Goal: Task Accomplishment & Management: Manage account settings

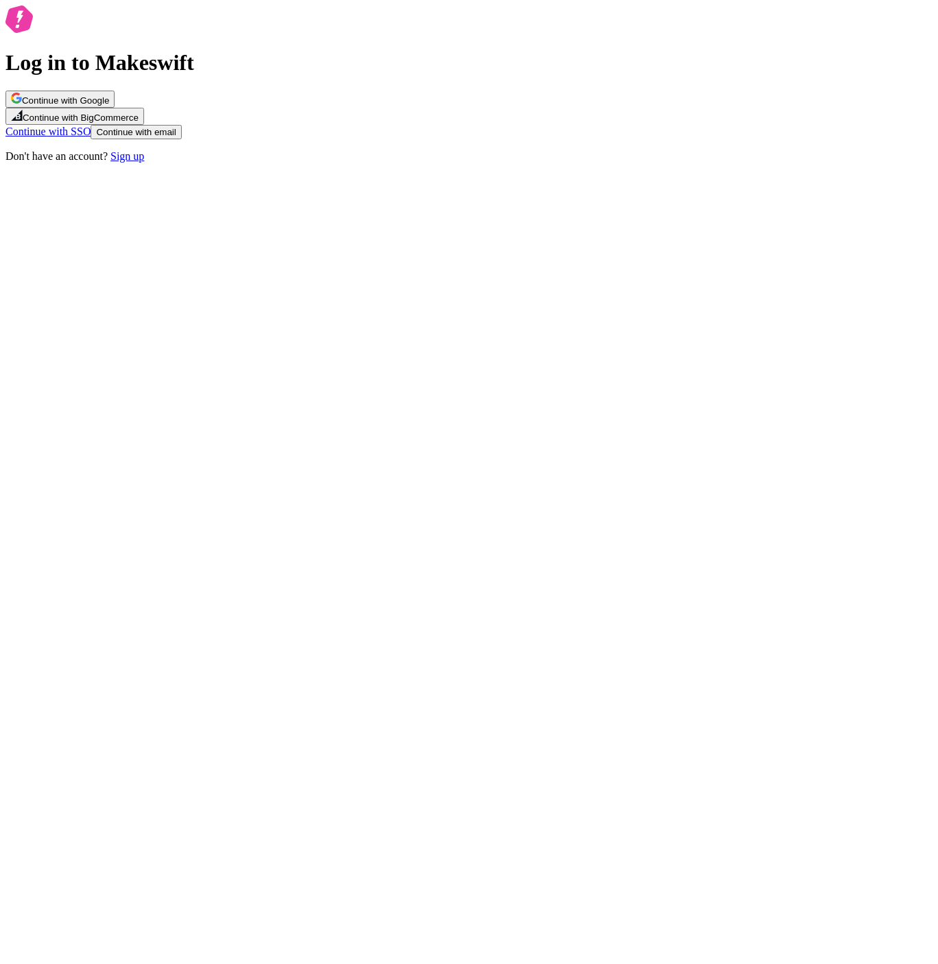
click at [115, 108] on button "Continue with Google" at bounding box center [59, 99] width 109 height 17
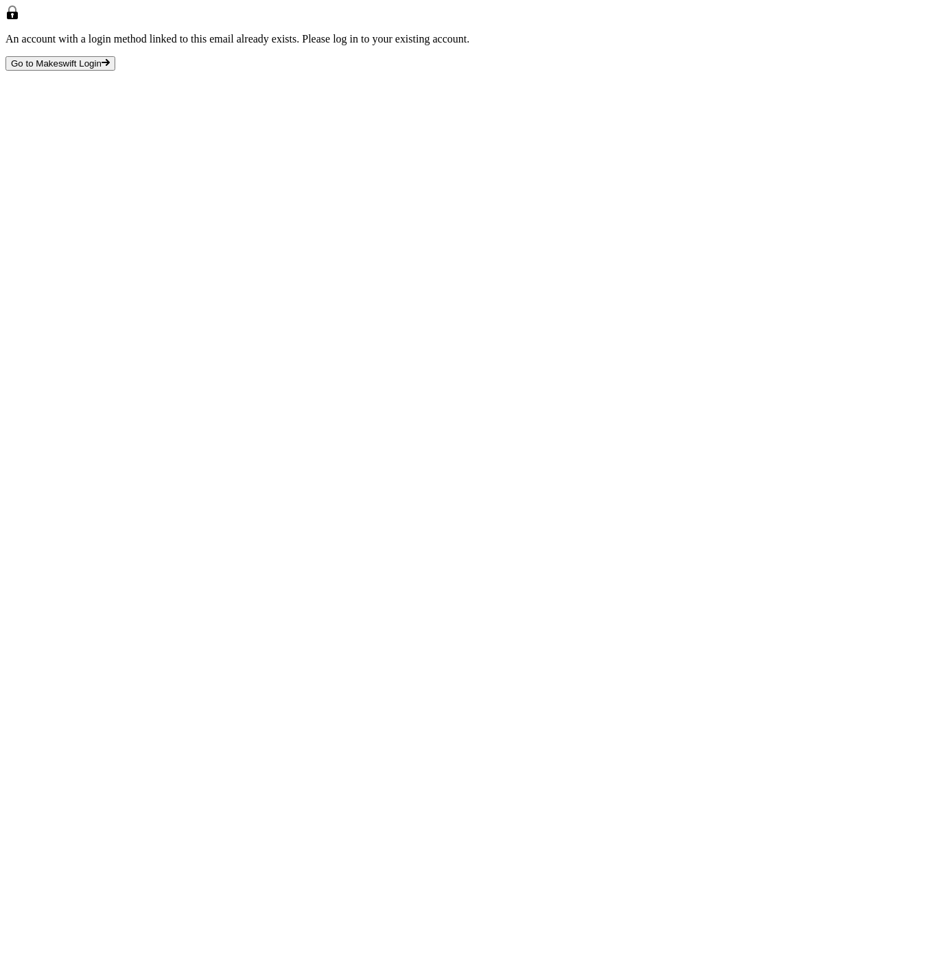
click at [495, 71] on div "An account with a login method linked to this email already exists. Please log …" at bounding box center [468, 37] width 927 height 65
click at [102, 69] on span "Go to Makeswift Login" at bounding box center [56, 63] width 91 height 10
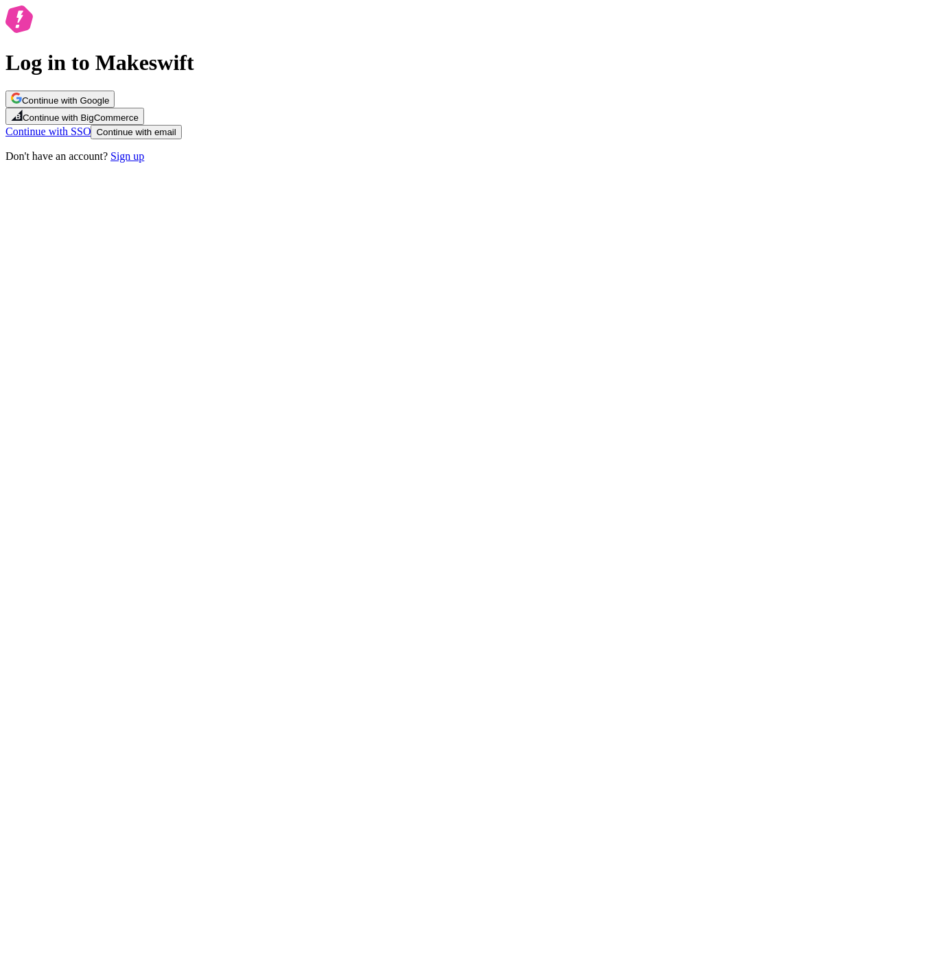
click at [176, 137] on span "Continue with email" at bounding box center [136, 132] width 80 height 10
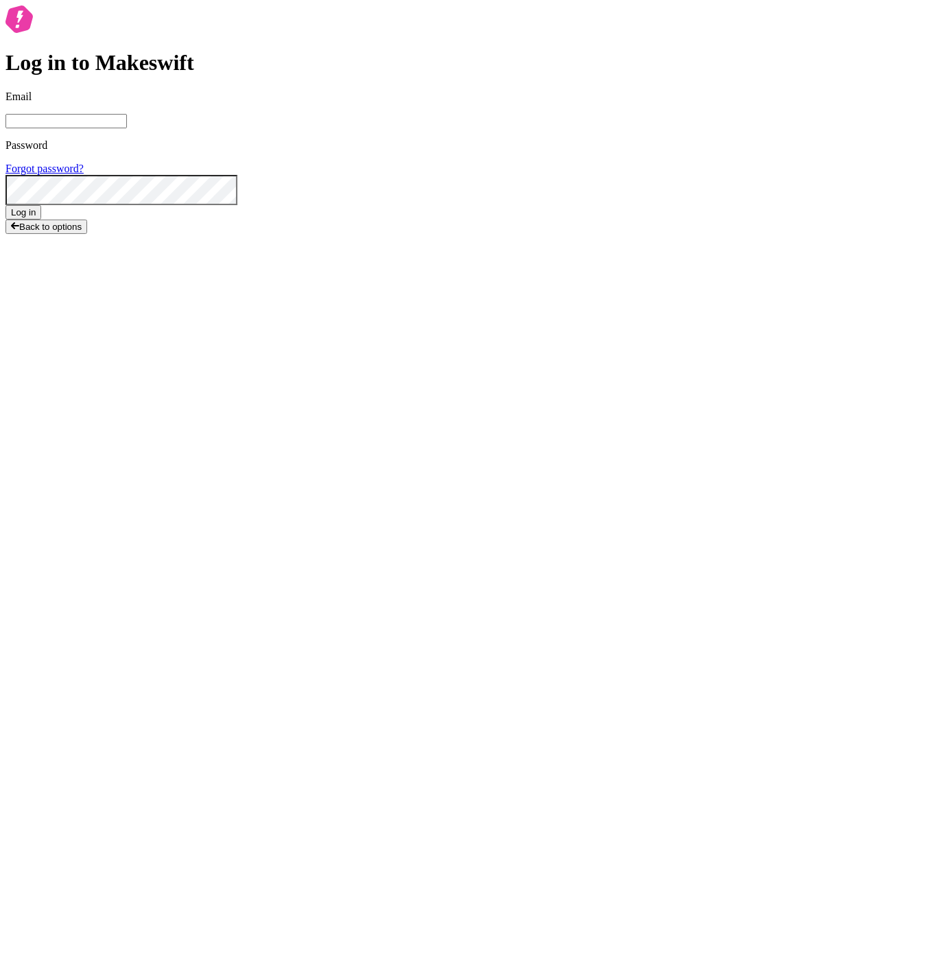
click at [127, 128] on input "Email" at bounding box center [65, 121] width 121 height 14
drag, startPoint x: 670, startPoint y: 485, endPoint x: 583, endPoint y: 463, distance: 90.5
click at [669, 234] on div "Log in to Makeswift Email Password Forgot password? Log in Back to options" at bounding box center [468, 119] width 927 height 229
click at [127, 128] on input "Email" at bounding box center [65, 121] width 121 height 14
drag, startPoint x: 765, startPoint y: 503, endPoint x: 745, endPoint y: 503, distance: 20.6
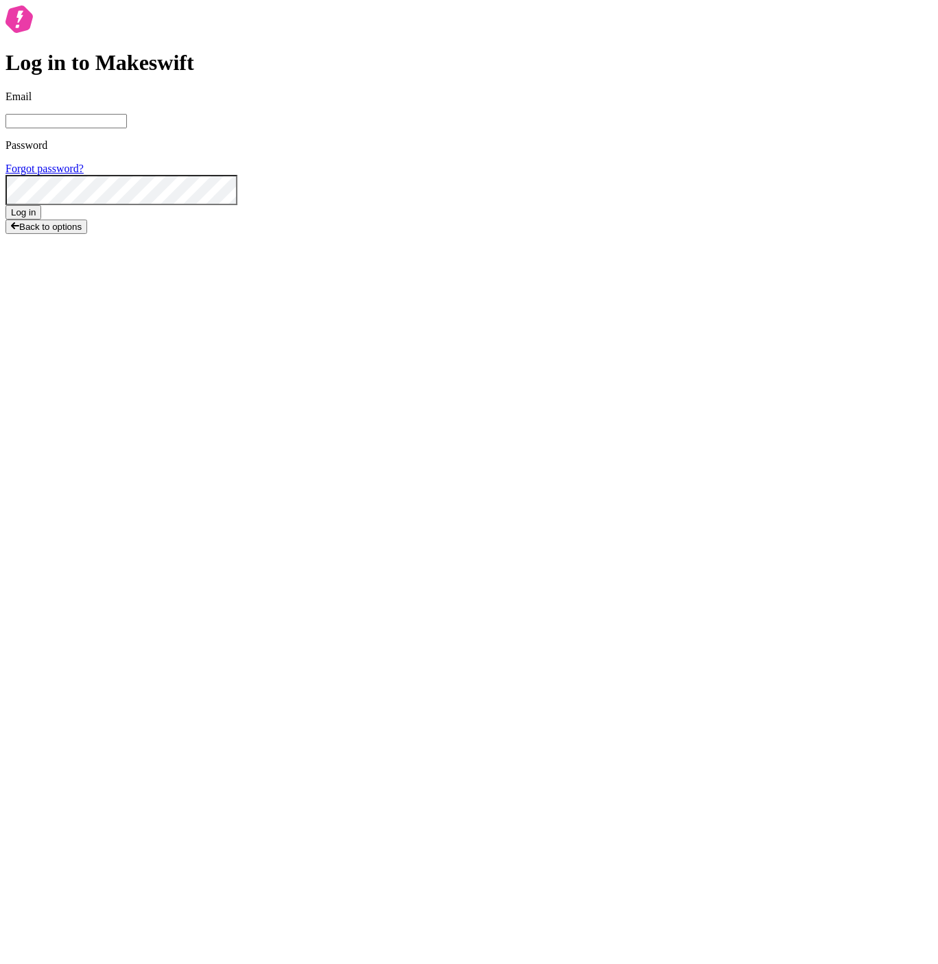
click at [764, 234] on div "Log in to Makeswift Email Password Forgot password? Log in Back to options" at bounding box center [468, 119] width 927 height 229
click at [535, 128] on label "Email" at bounding box center [468, 110] width 927 height 38
click at [127, 128] on input "Email" at bounding box center [65, 121] width 121 height 14
click at [5, 245] on com-1password-button at bounding box center [5, 245] width 0 height 0
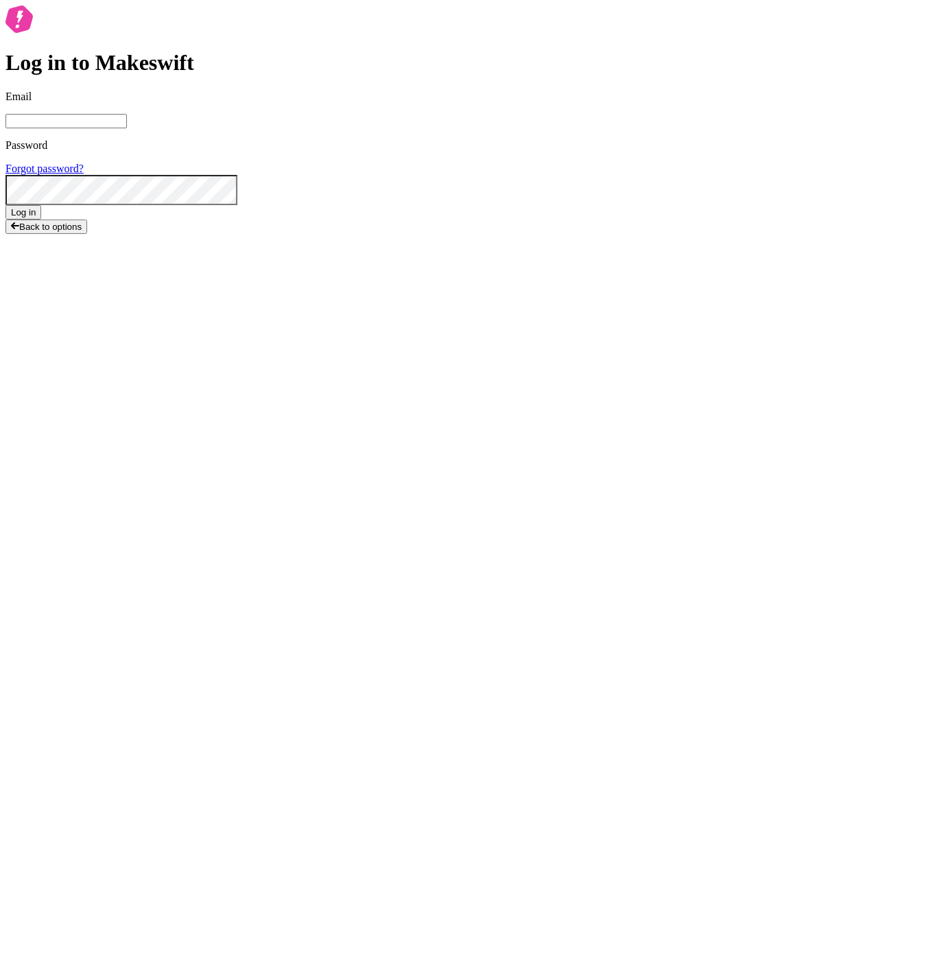
click at [5, 245] on com-1password-button at bounding box center [5, 245] width 0 height 0
click at [226, 96] on div "Log in to Makeswift Email Password Forgot password? Log in Back to options" at bounding box center [468, 119] width 927 height 229
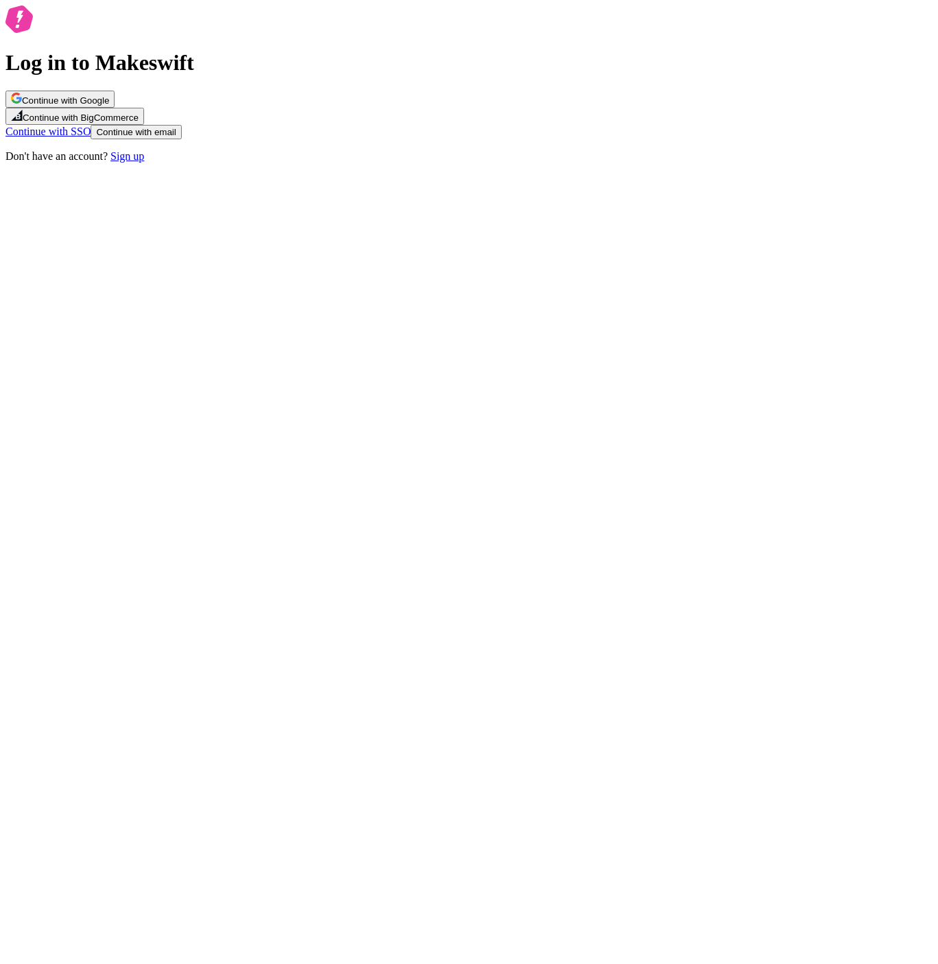
click at [181, 139] on button "Continue with email" at bounding box center [136, 132] width 91 height 14
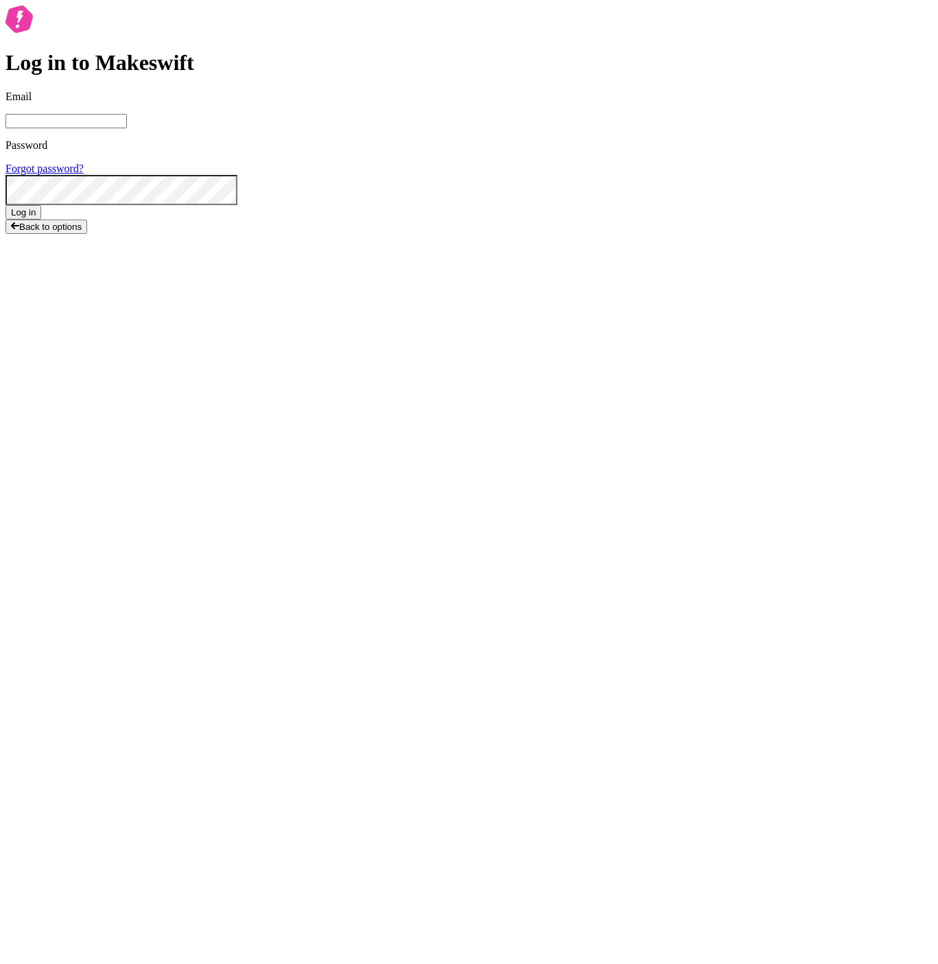
type input "[EMAIL_ADDRESS][DOMAIN_NAME]"
click at [648, 268] on div "Log in to Makeswift Email [EMAIL_ADDRESS][DOMAIN_NAME] Password Forgot password…" at bounding box center [468, 136] width 927 height 263
click at [84, 174] on link "Forgot password?" at bounding box center [44, 169] width 78 height 12
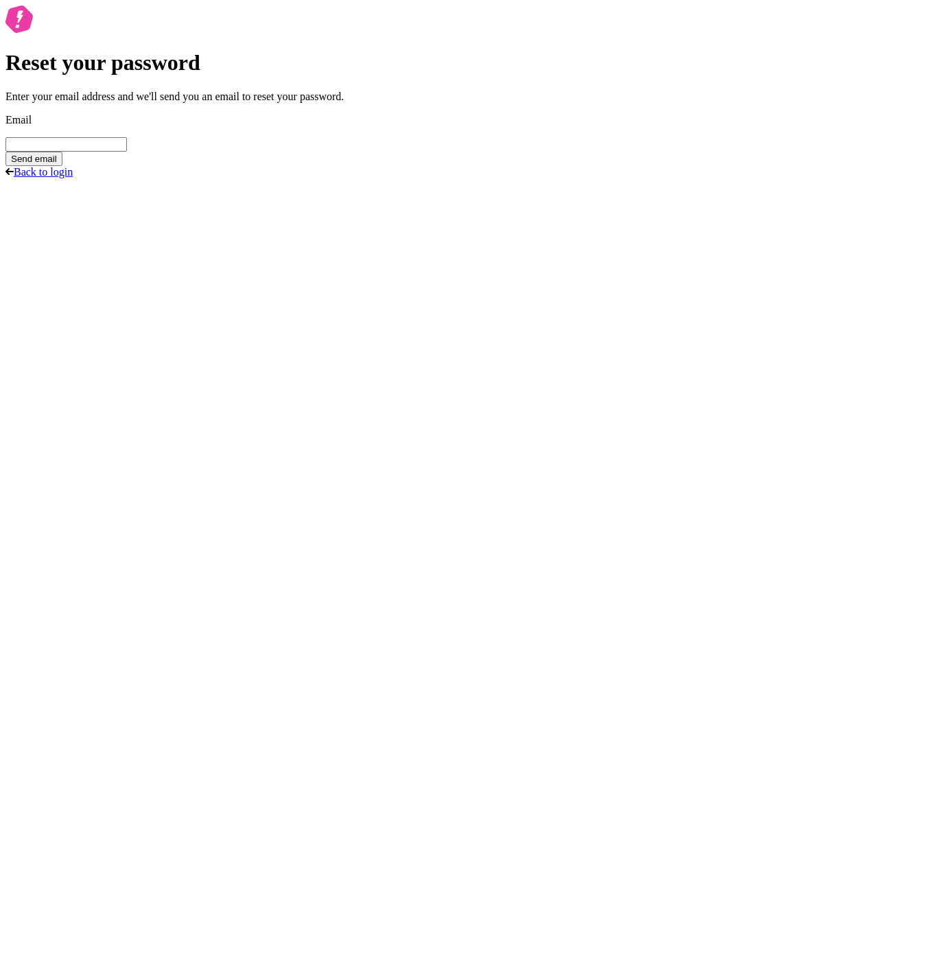
click at [127, 152] on input "Email" at bounding box center [65, 144] width 121 height 14
type input "joshuawootonn@gmail.com"
click at [5, 152] on button "Send email" at bounding box center [33, 159] width 57 height 14
drag, startPoint x: 712, startPoint y: 479, endPoint x: 705, endPoint y: 461, distance: 18.9
click at [712, 126] on div "Reset your password Email sent! Check your inbox and click the link in the emai…" at bounding box center [468, 65] width 927 height 121
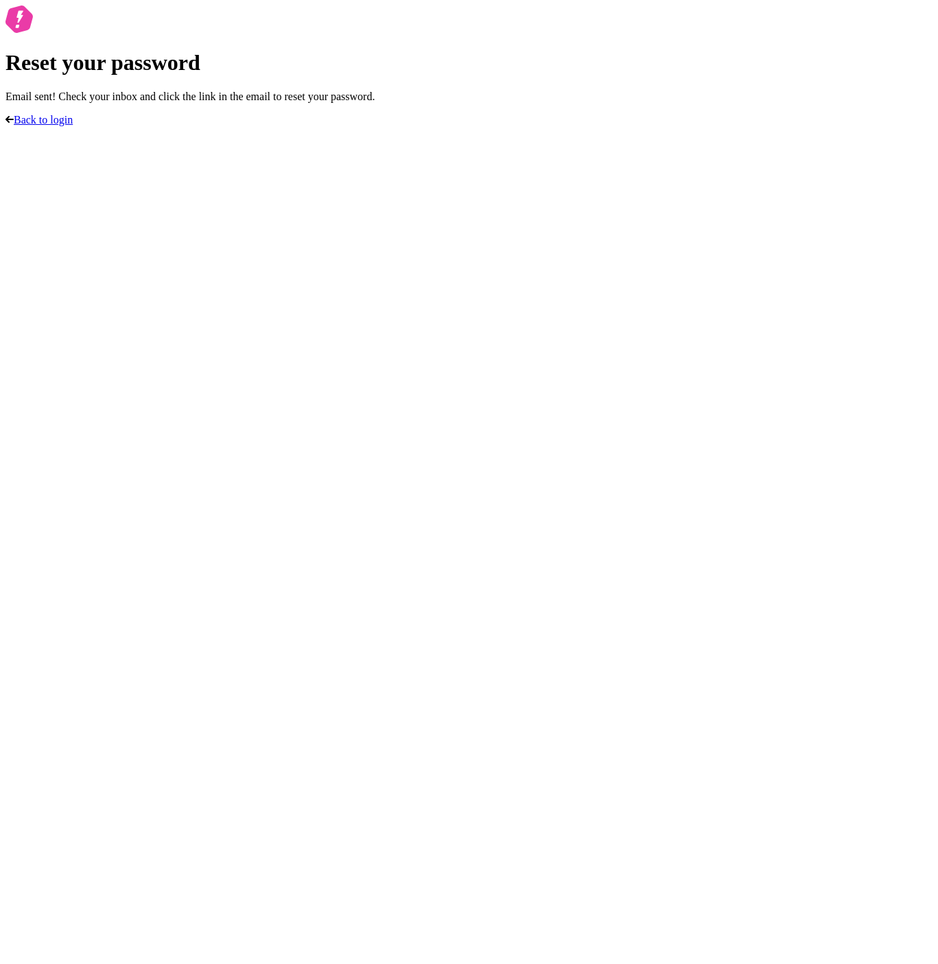
drag, startPoint x: 485, startPoint y: 557, endPoint x: 493, endPoint y: 532, distance: 26.0
click at [485, 126] on div "Reset your password Email sent! Check your inbox and click the link in the emai…" at bounding box center [468, 65] width 927 height 121
click at [73, 126] on link "Back to login" at bounding box center [38, 120] width 67 height 12
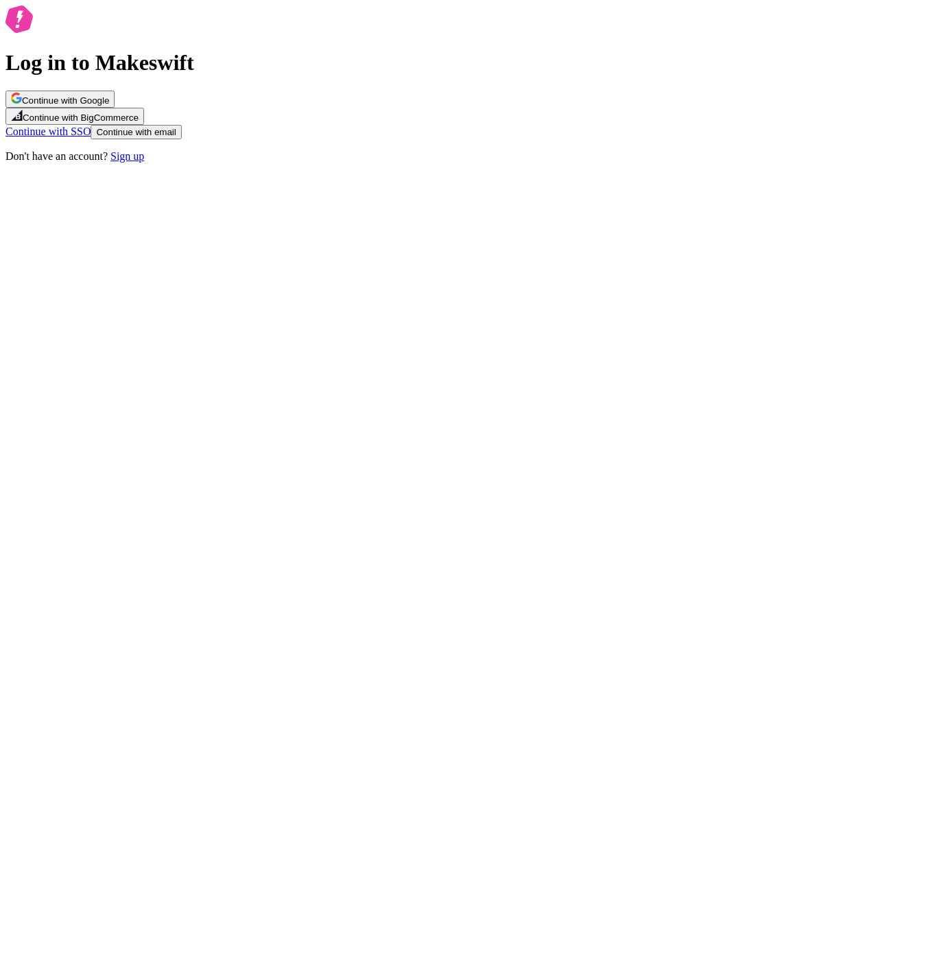
click at [176, 137] on span "Continue with email" at bounding box center [136, 132] width 80 height 10
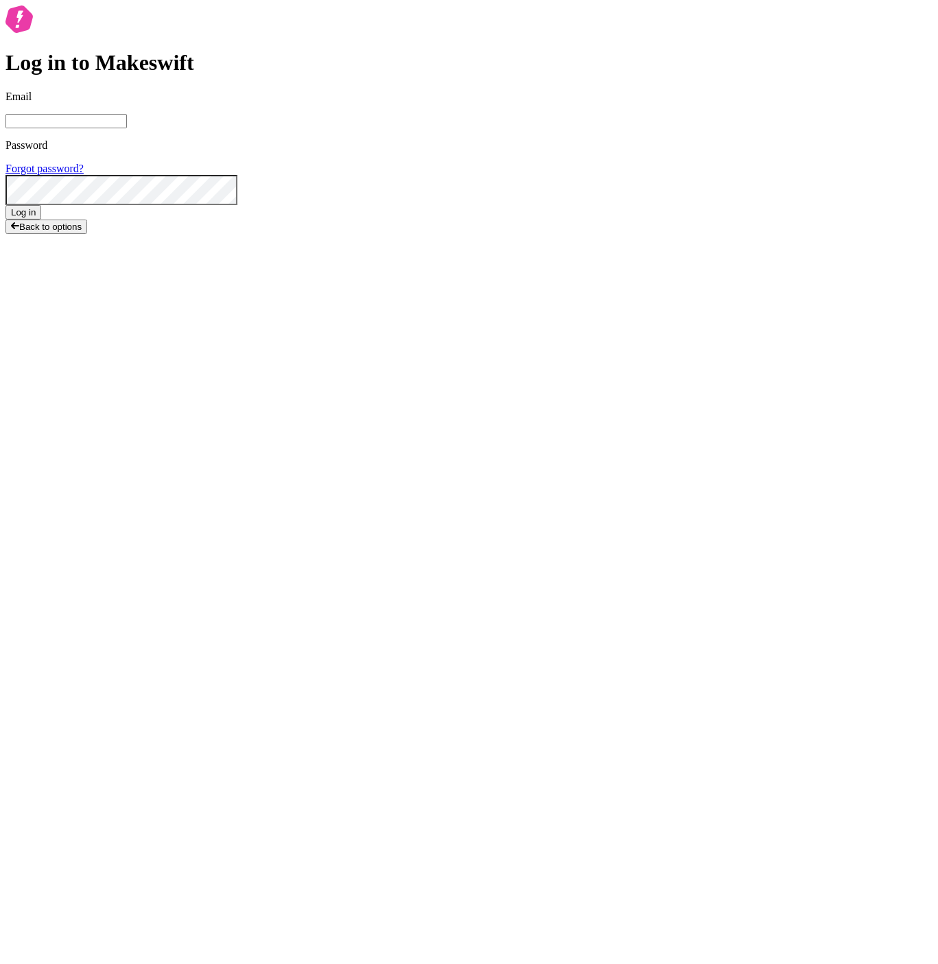
type input "joshuawootonn@gmail.com"
click at [5, 205] on button "Log in" at bounding box center [23, 212] width 36 height 14
drag, startPoint x: 673, startPoint y: 255, endPoint x: 620, endPoint y: 370, distance: 126.2
click at [673, 240] on div "Log in to Makeswift Email joshuawootonn@gmail.com Password Forgot password? Log…" at bounding box center [468, 122] width 927 height 234
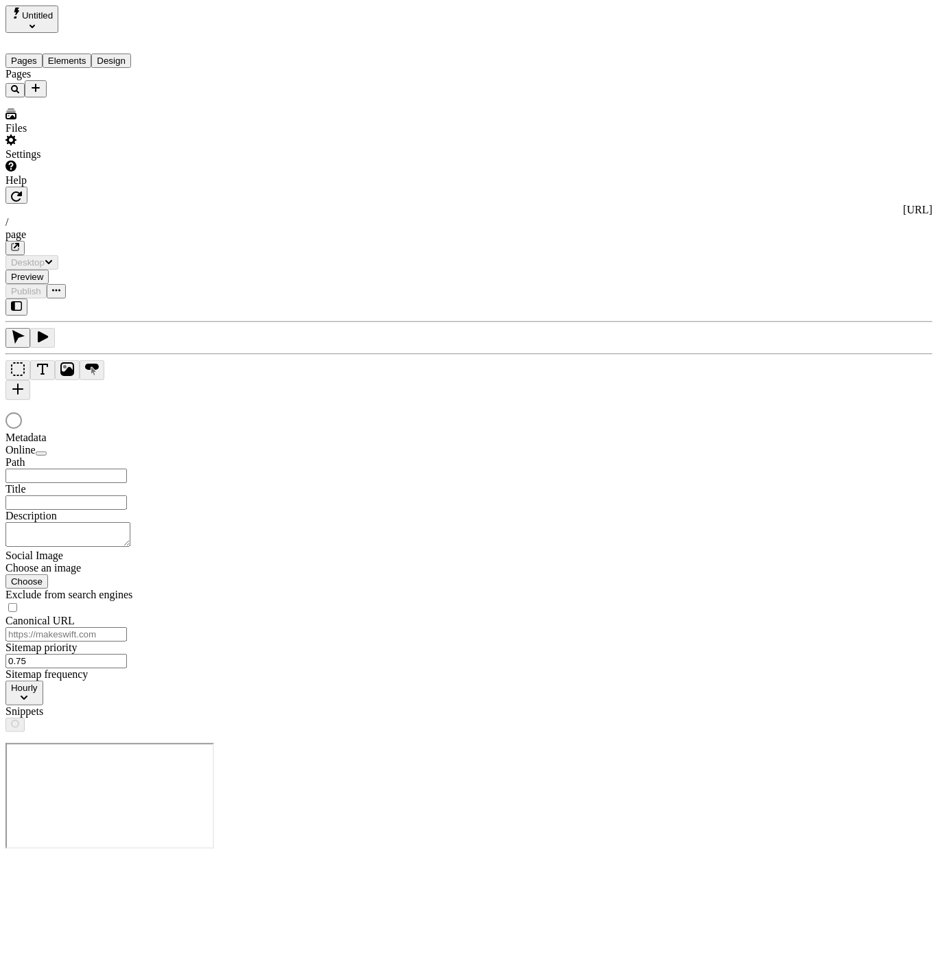
type input "asdfasdfasdfasdfasdfasdf"
type input "/page"
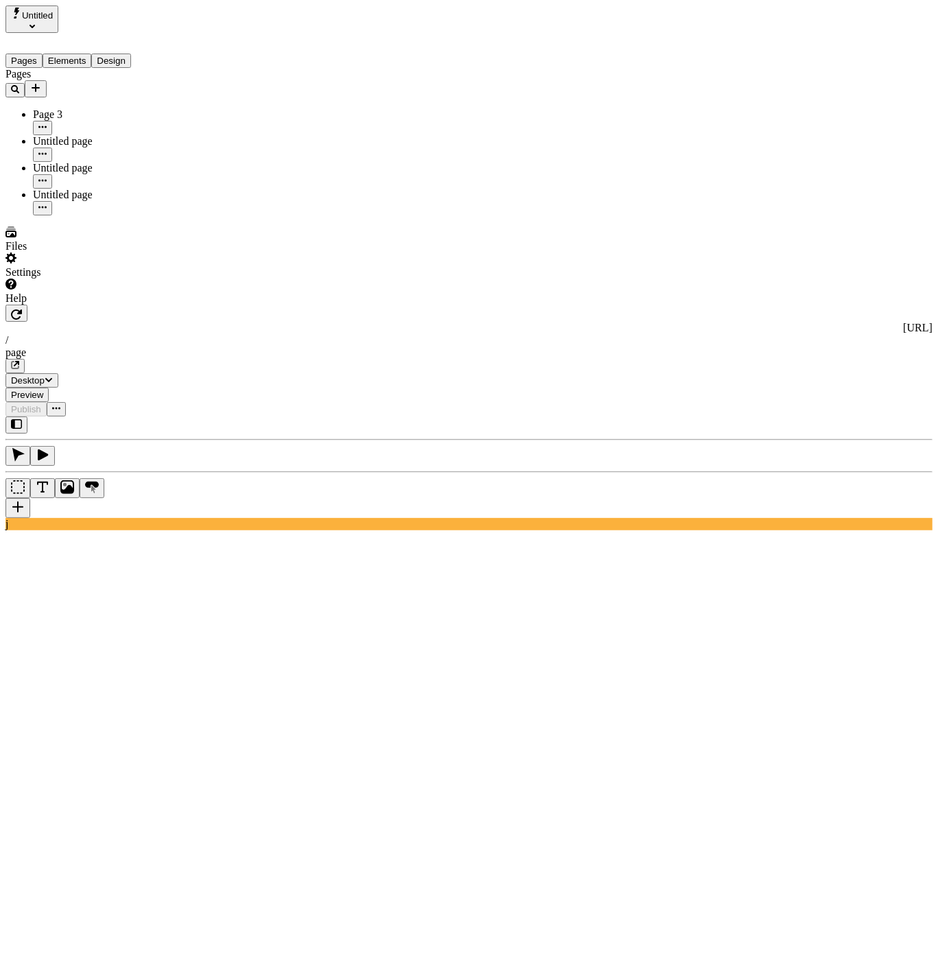
type input "asdfasdfasdfasdfasdfasdf"
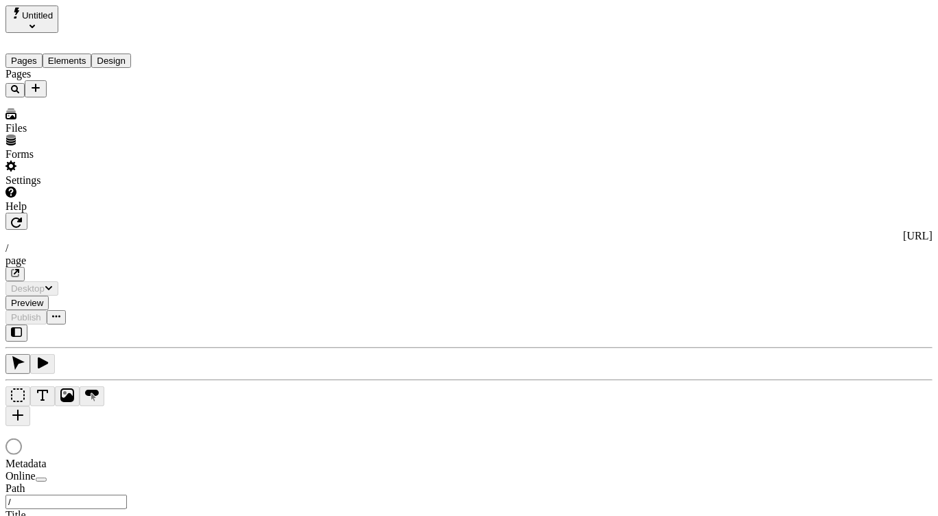
type input "/page"
type input "asdfasdfasdfasdfasdfasdf"
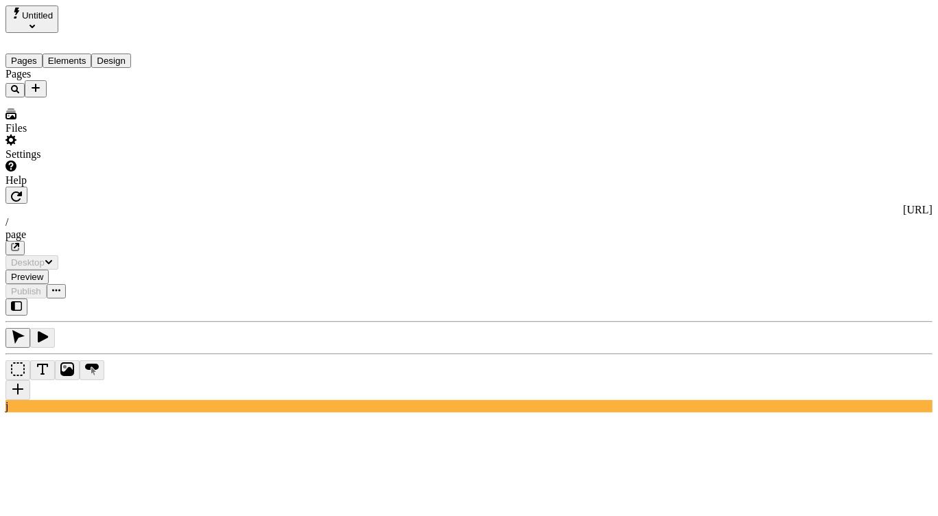
type input "/page"
type input "asdfasdfasdfasdfasdfasdf"
type input "/page"
type input "asdfasdfasdfasdfasdfasdf"
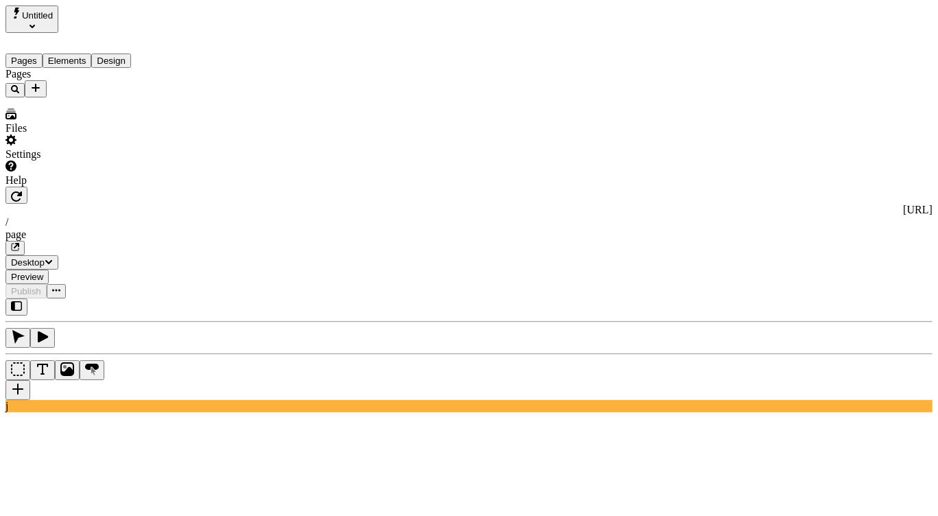
type input "/page"
type input "asdfasdfasdfasdfasdfasdf"
type input "/page"
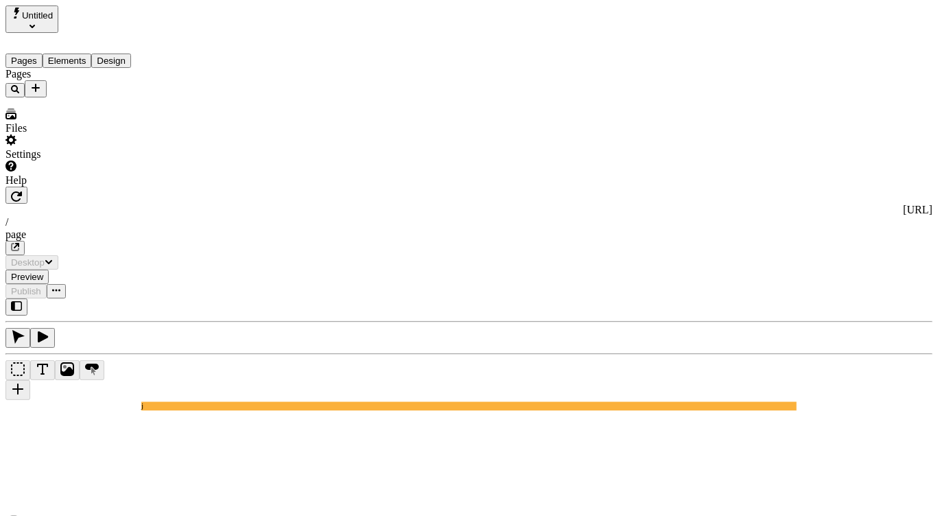
type input "asdfasdfasdfasdfasdfasdf"
type input "/page"
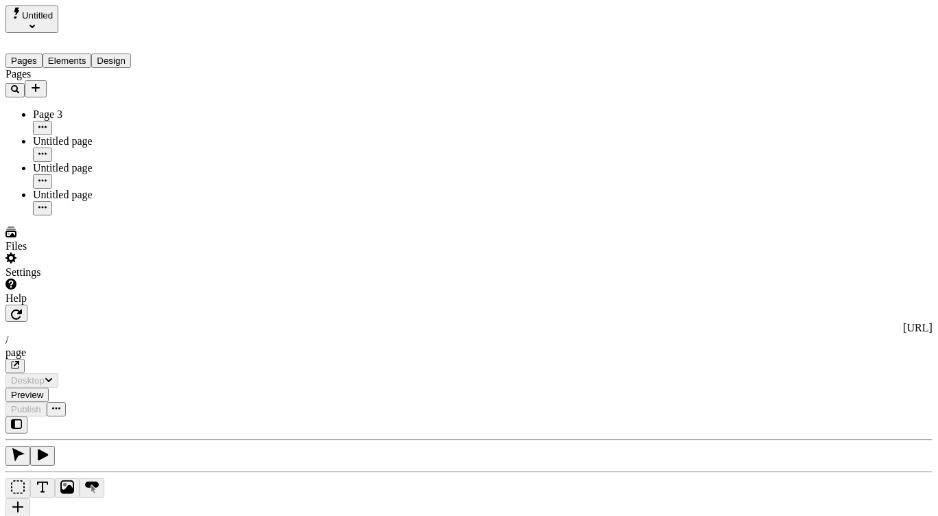
click at [113, 215] on div "Pages Page 3 Untitled page Untitled page Untitled page" at bounding box center [87, 142] width 165 height 148
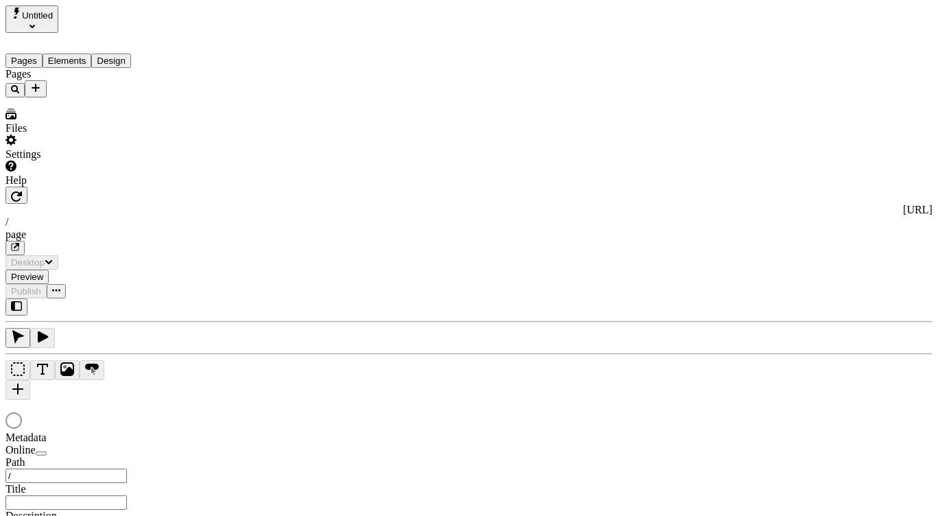
type input "asdfasdfasdfasdfasdfasdf"
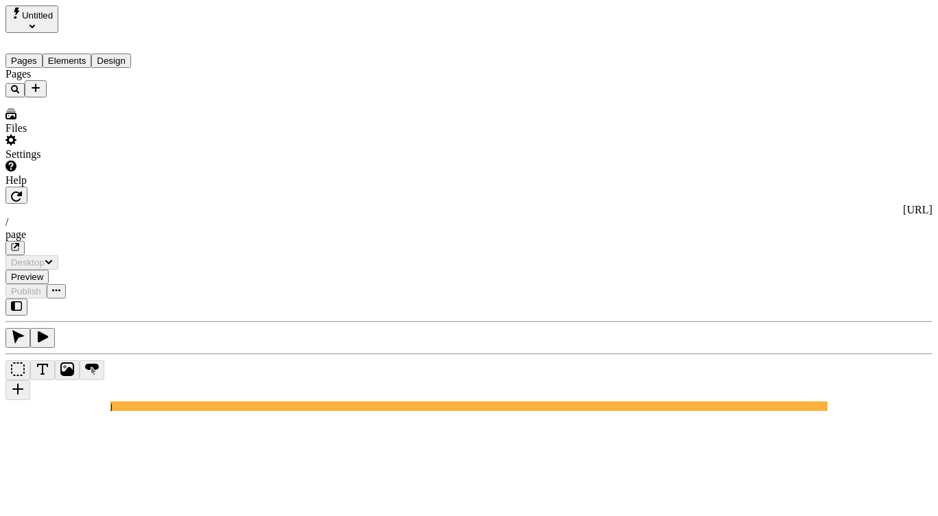
type input "/page"
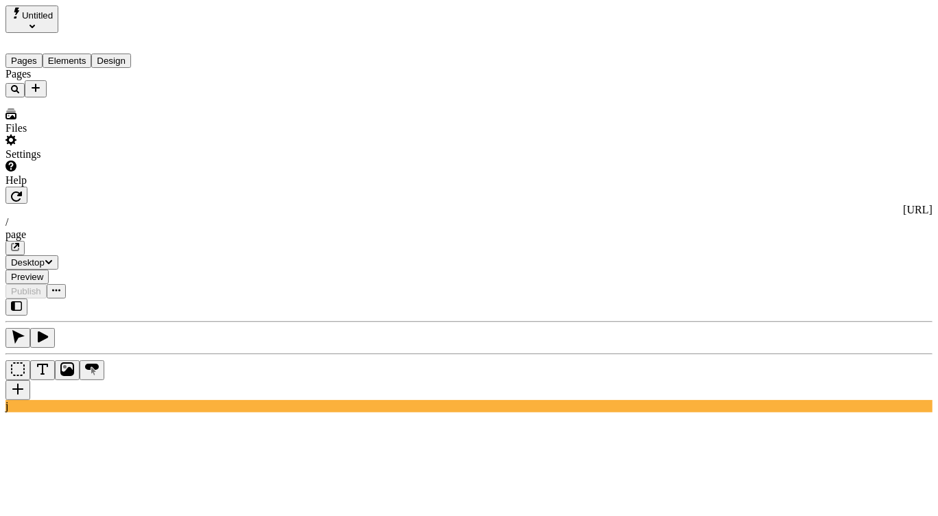
type input "/"
type input "asdfasdfasdfasdfasdfasdf"
type input "/page"
type input "asdfasdfasdfasdfasdfasdf"
type input "/page"
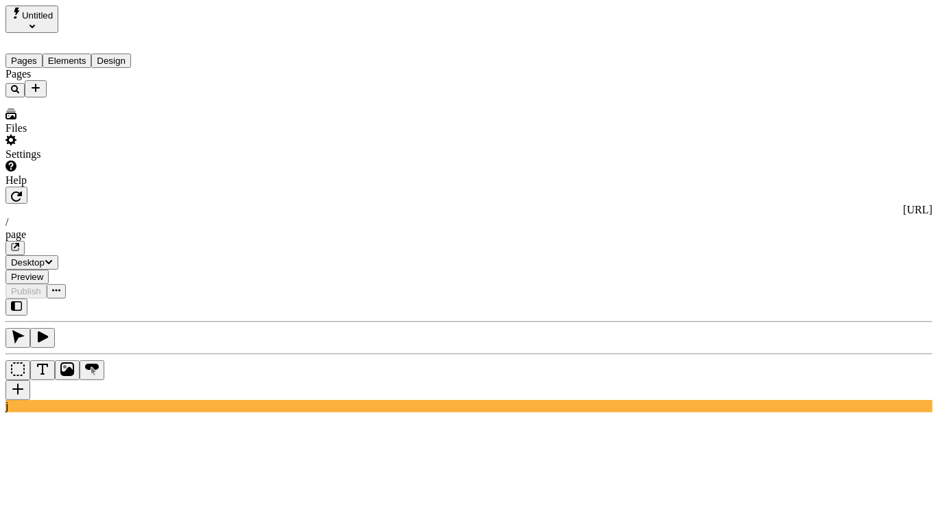
type input "/page"
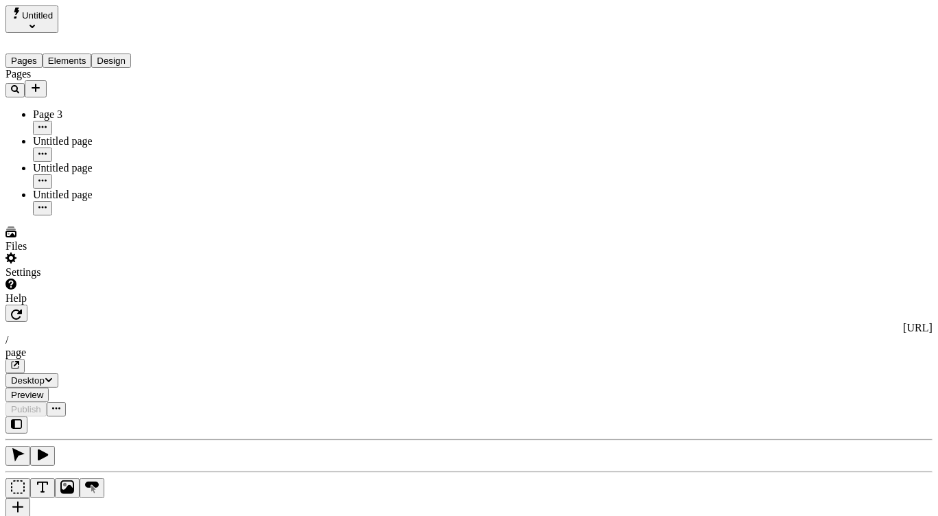
click at [47, 12] on span "Untitled" at bounding box center [37, 15] width 31 height 10
click at [78, 80] on div "josh's Workspace4" at bounding box center [82, 86] width 150 height 12
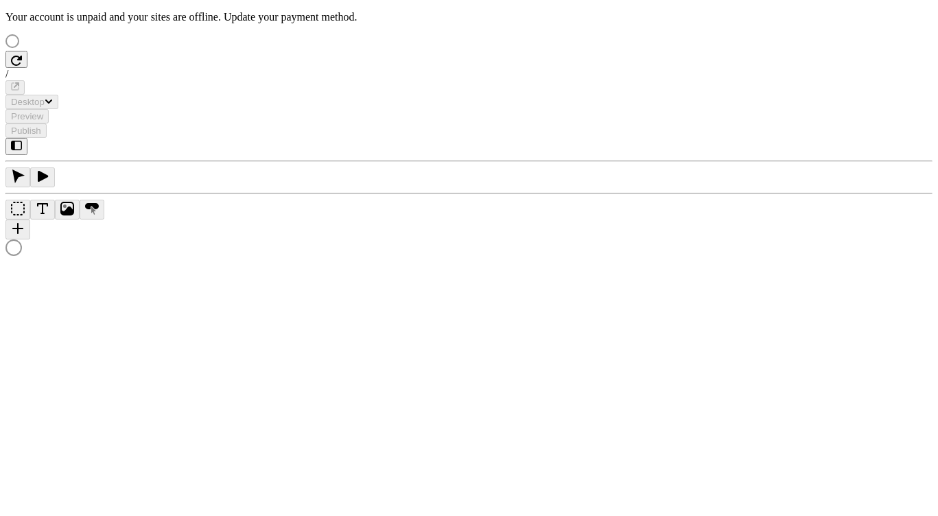
type input "/page"
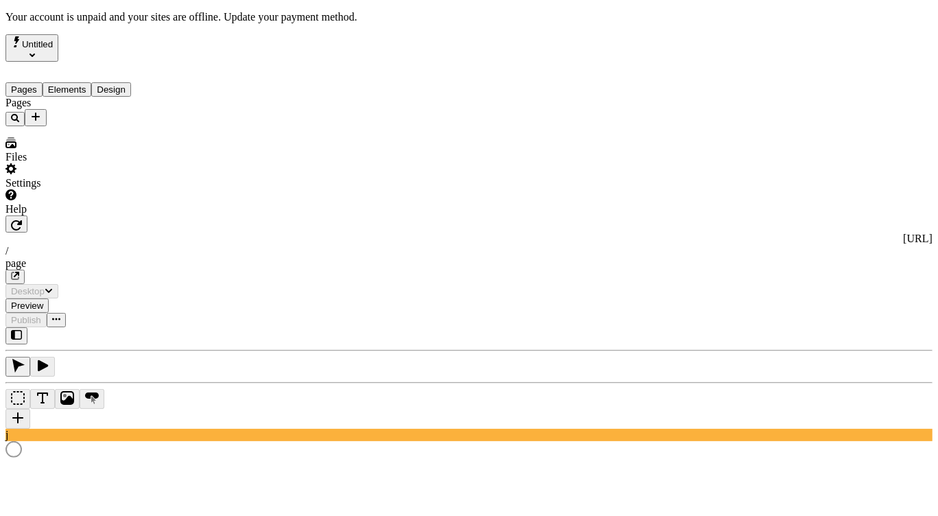
type input "/page"
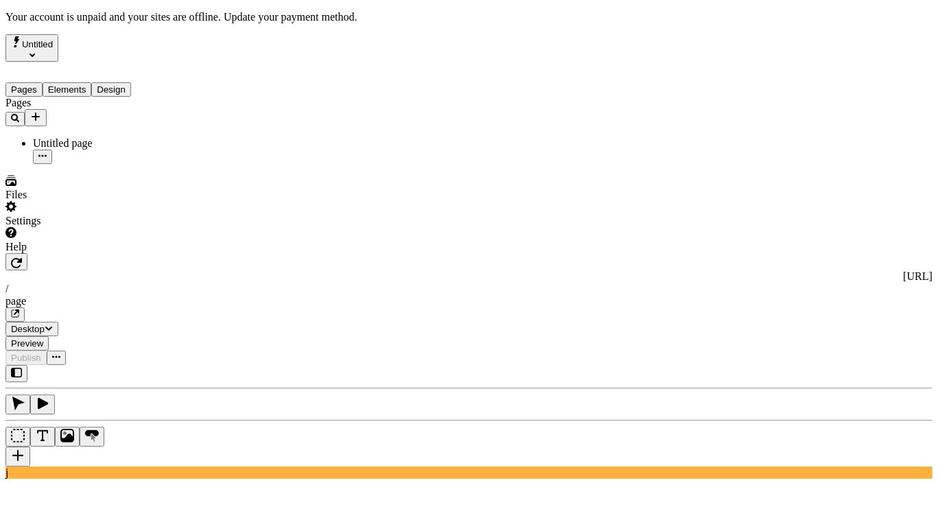
click at [50, 39] on span "Untitled" at bounding box center [37, 44] width 31 height 10
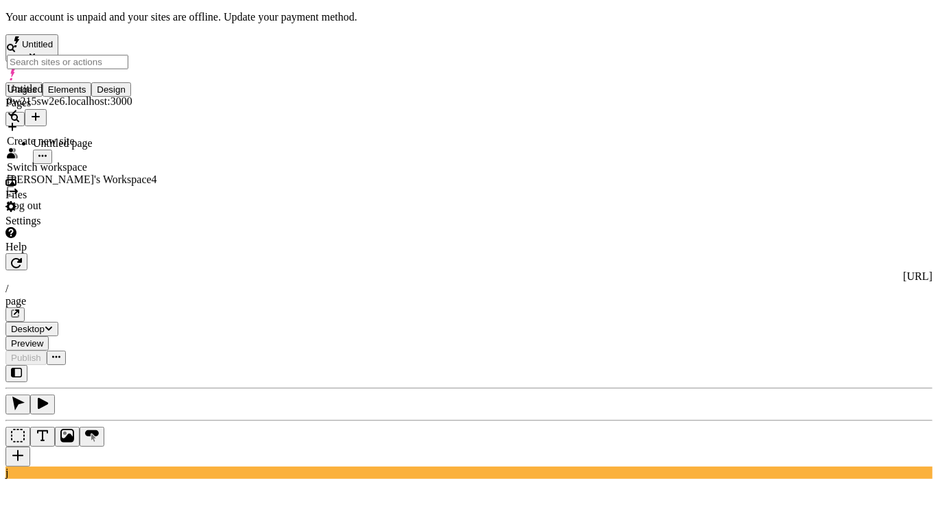
click at [47, 164] on div "Pages Untitled page" at bounding box center [87, 130] width 165 height 67
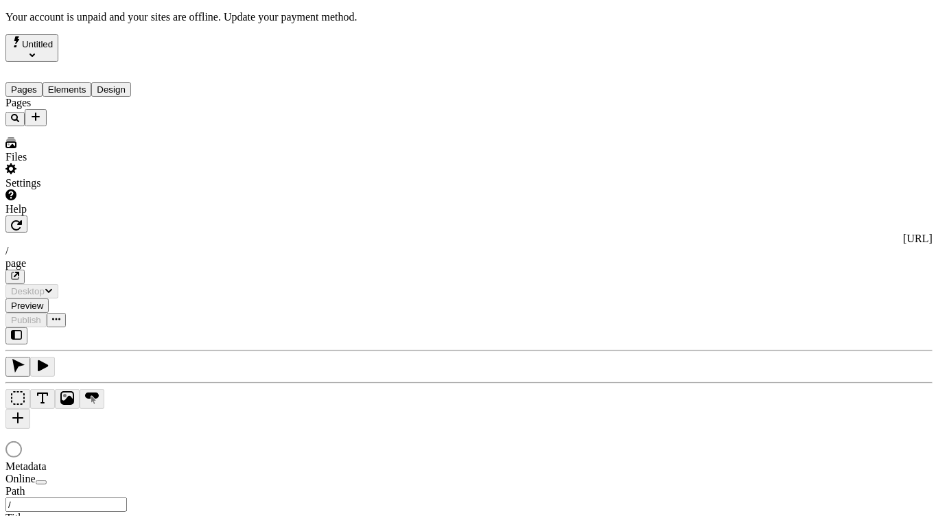
type input "/page"
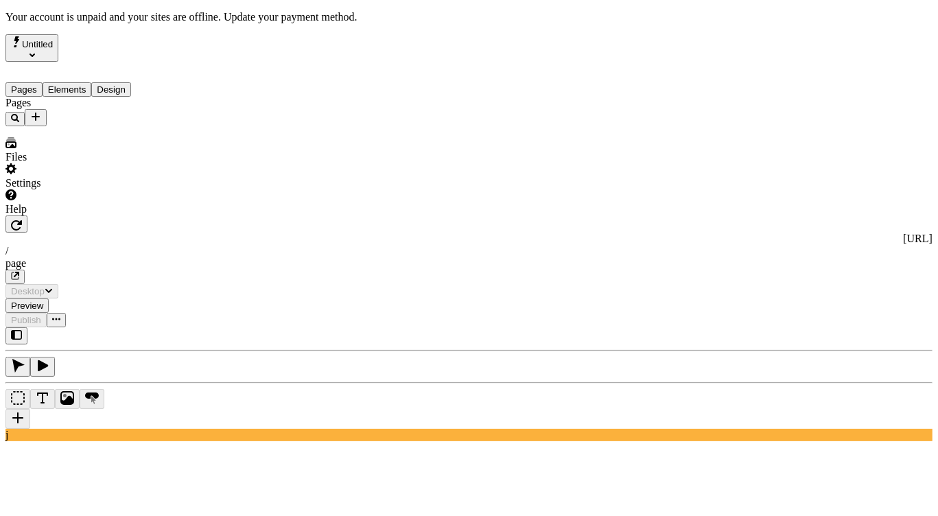
type input "/page"
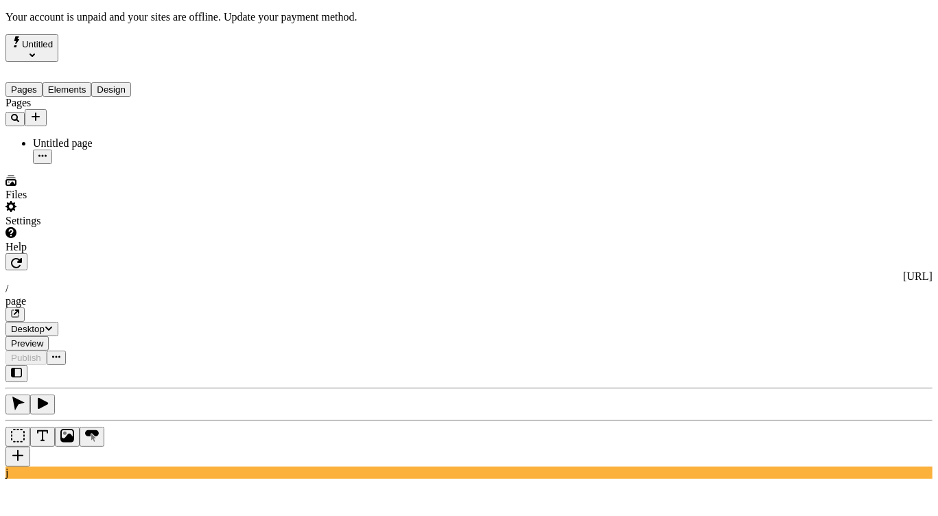
type input "tttttttttttt"
drag, startPoint x: 106, startPoint y: 233, endPoint x: 63, endPoint y: 49, distance: 189.4
click at [106, 164] on div "Pages Untitled page" at bounding box center [87, 130] width 165 height 67
click at [53, 39] on span "Untitled" at bounding box center [37, 44] width 31 height 10
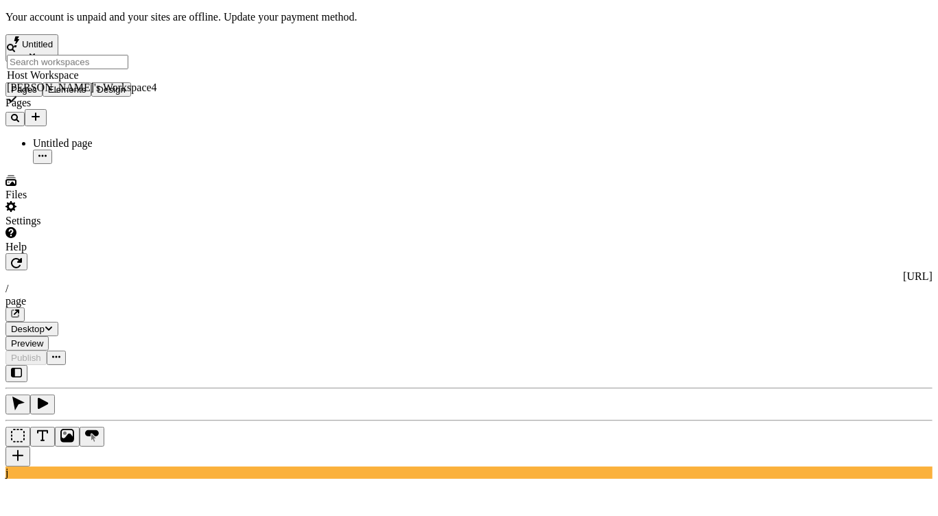
click at [123, 69] on div "Host Workspace" at bounding box center [82, 75] width 150 height 12
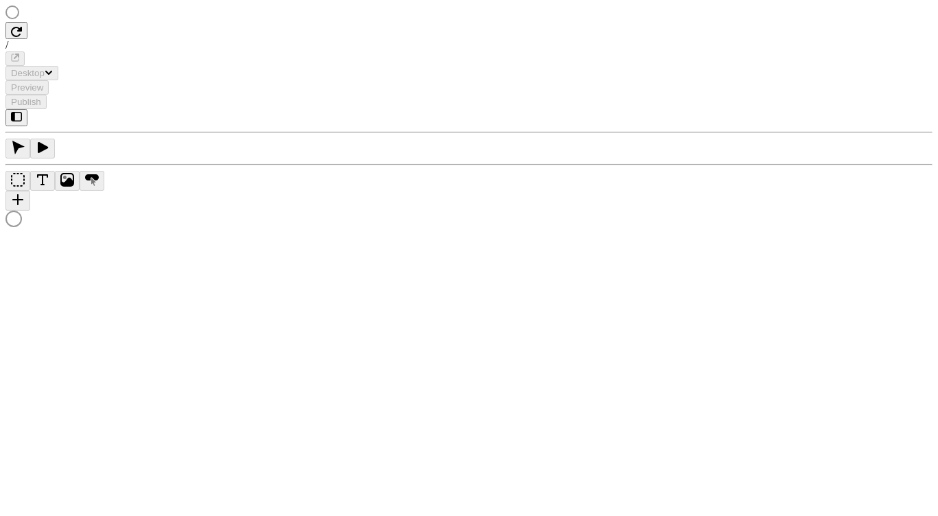
type input "asdfasdfasdfasdfasdfasdf"
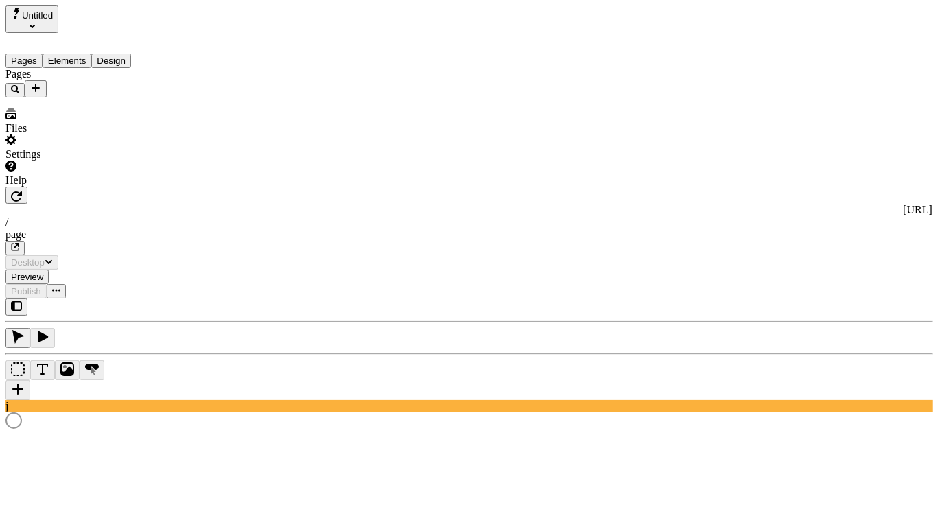
type input "/page"
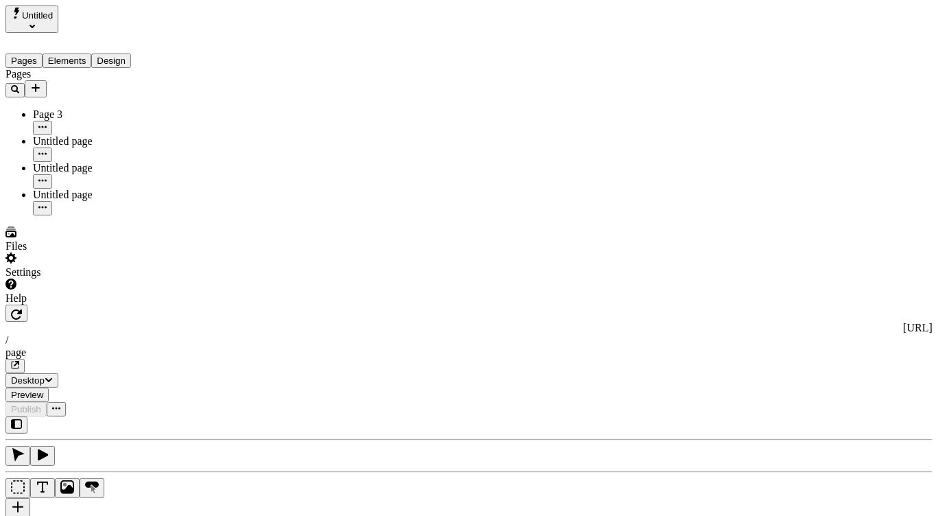
type input "asdfasdfasdfasdfasdfasdf"
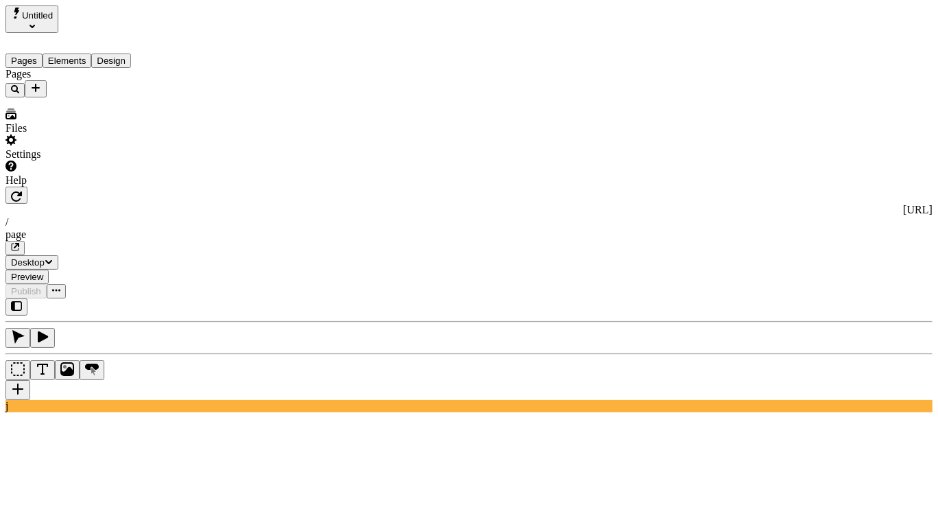
type input "/page"
type input "asdfasdfasdfasdfasdfasdf"
type input "/page"
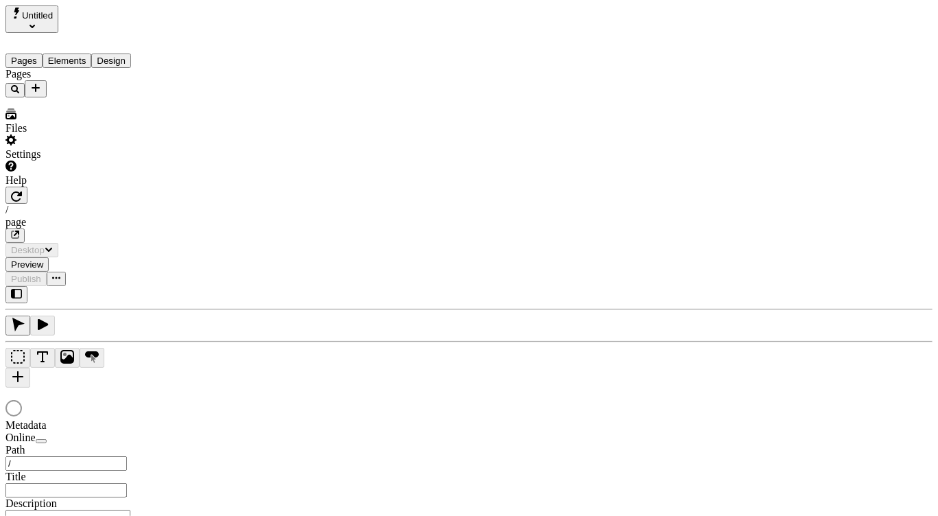
type input "/page"
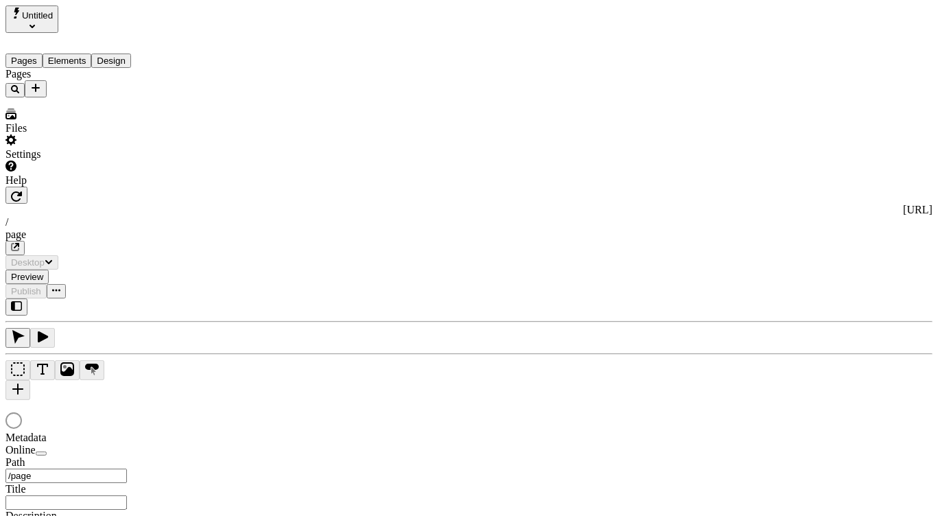
type input "asdfasdfasdfasdfasdfasdf"
type input "/page"
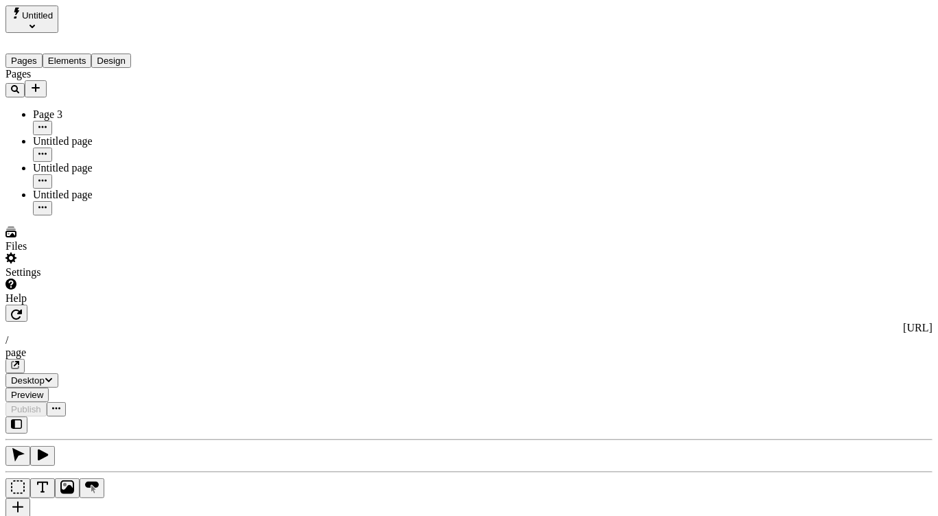
type input "asdfasdfasdfasdfasdfasdf"
click at [113, 215] on div "Pages Page 3 Untitled page Untitled page Untitled page" at bounding box center [87, 142] width 165 height 148
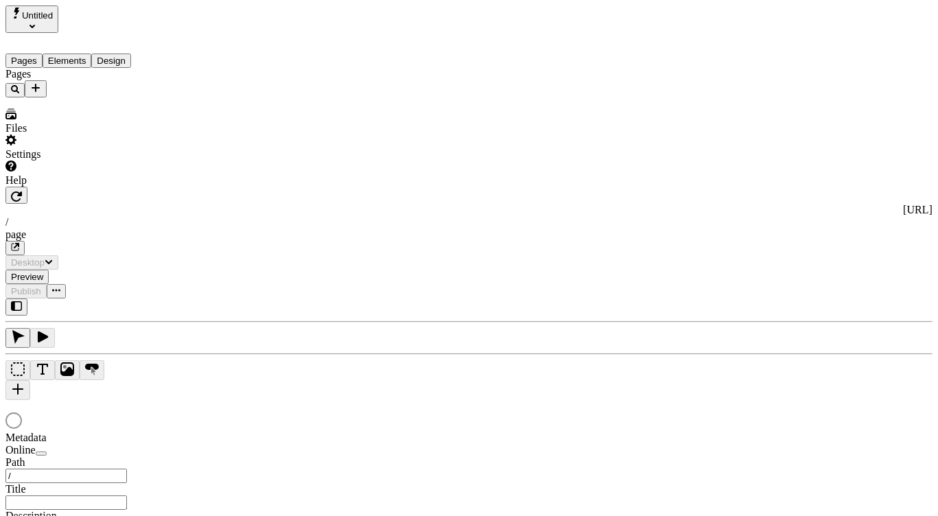
type input "/page"
type input "asdfasdfasdfasdfasdfasdf"
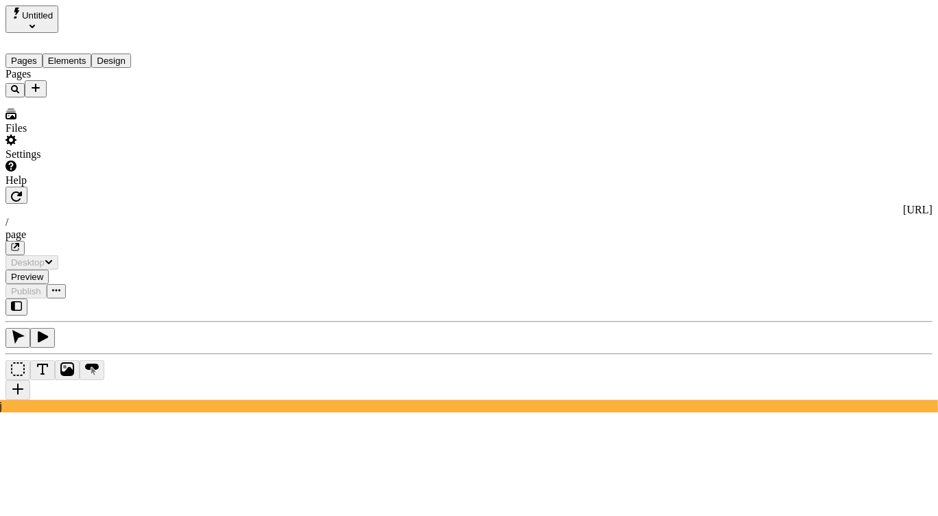
type input "/page"
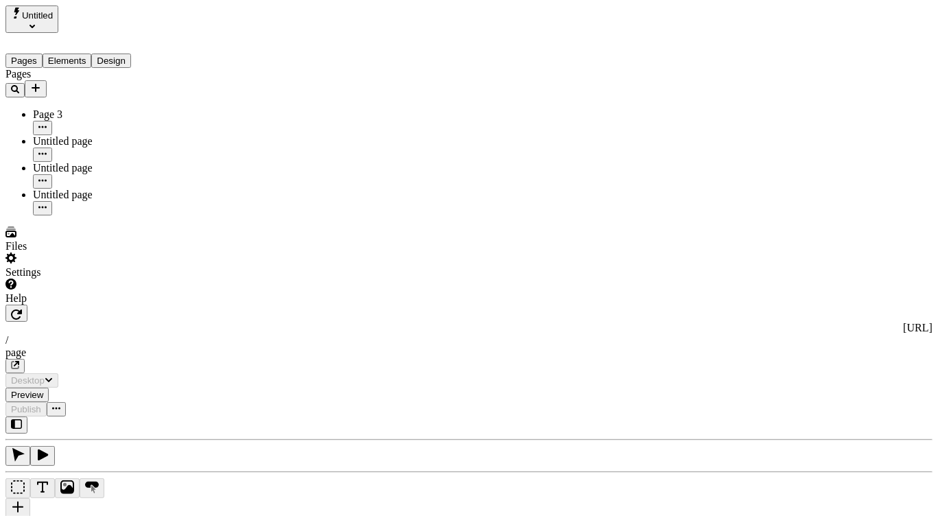
type input "asdfasdfasdfasdfasdfasdf"
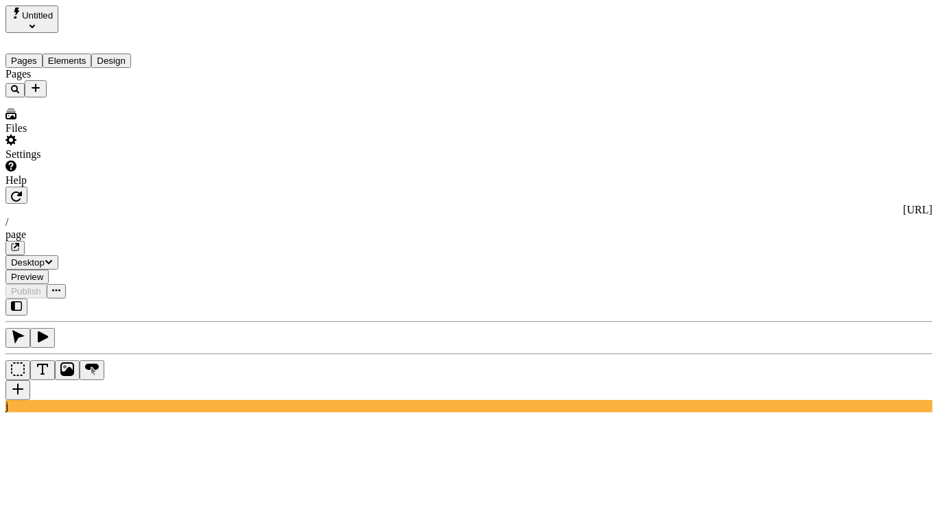
type input "asdfasdfasdfasdfasdfasdf"
type input "/page"
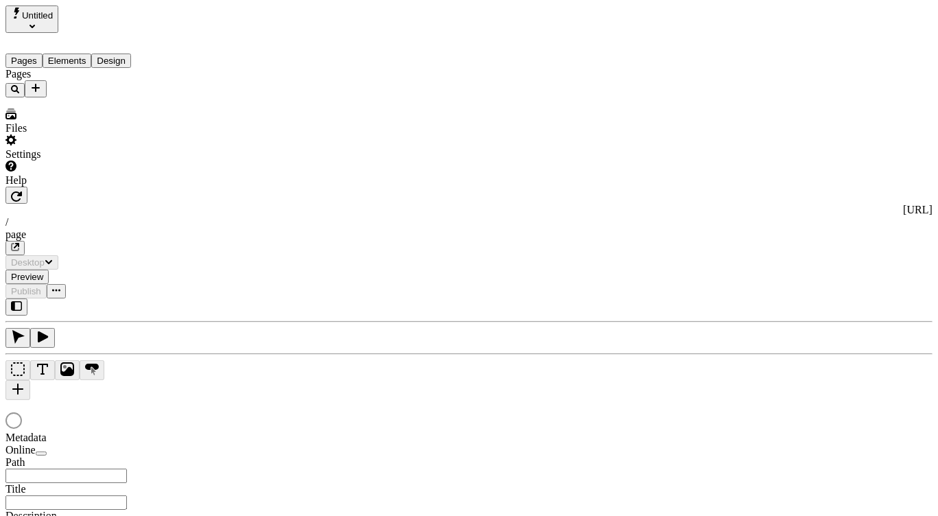
type input "asdfasdfasdfasdfasdfasdf"
type input "/page"
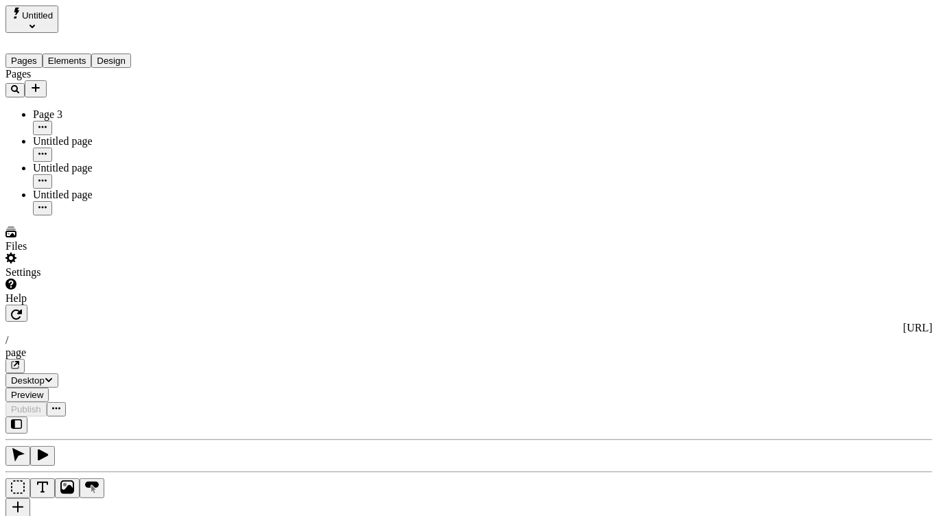
type input "asdfasdfasdfasdfasdfasdf"
drag, startPoint x: 117, startPoint y: 307, endPoint x: 120, endPoint y: 300, distance: 7.4
click at [117, 215] on div "Pages Page 3 Untitled page Untitled page Untitled page" at bounding box center [87, 142] width 165 height 148
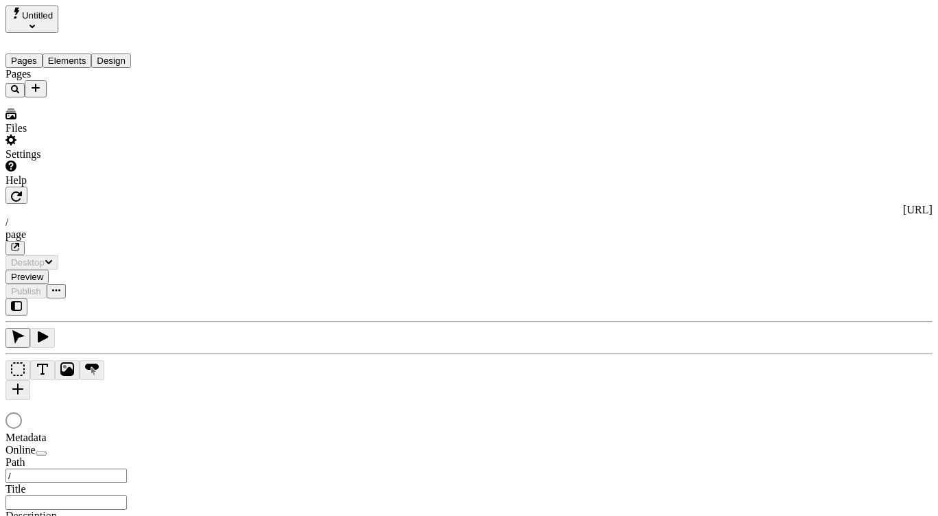
type input "/page"
type input "asdfasdfasdfasdfasdfasdf"
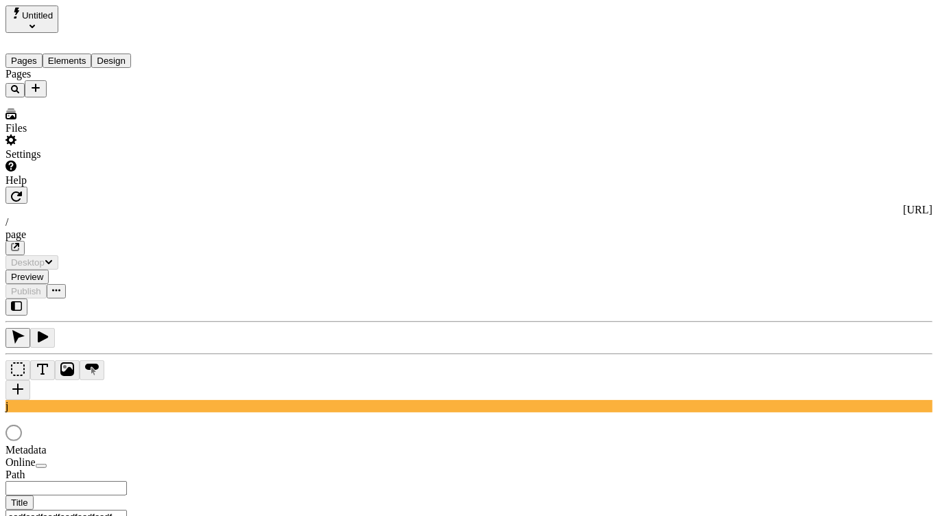
type input "/page"
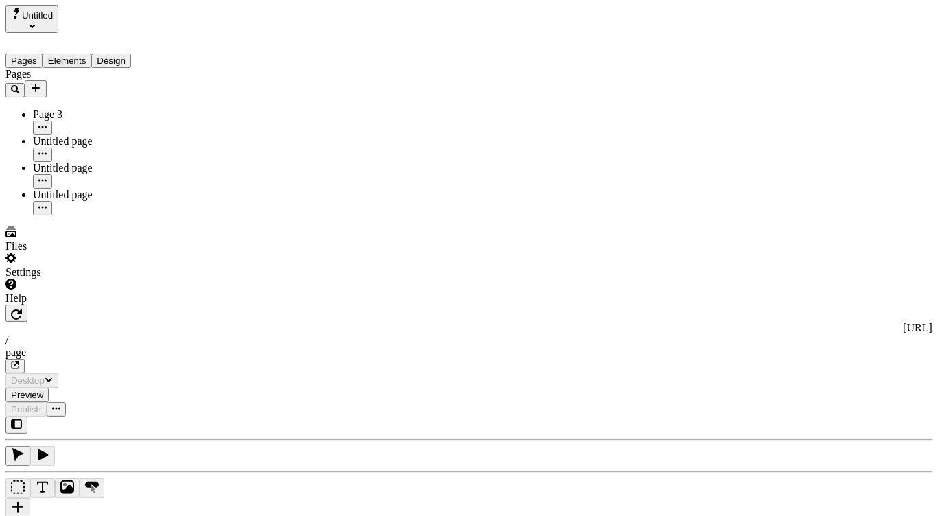
type input "asdfasdfasdfasdfasdfasdf"
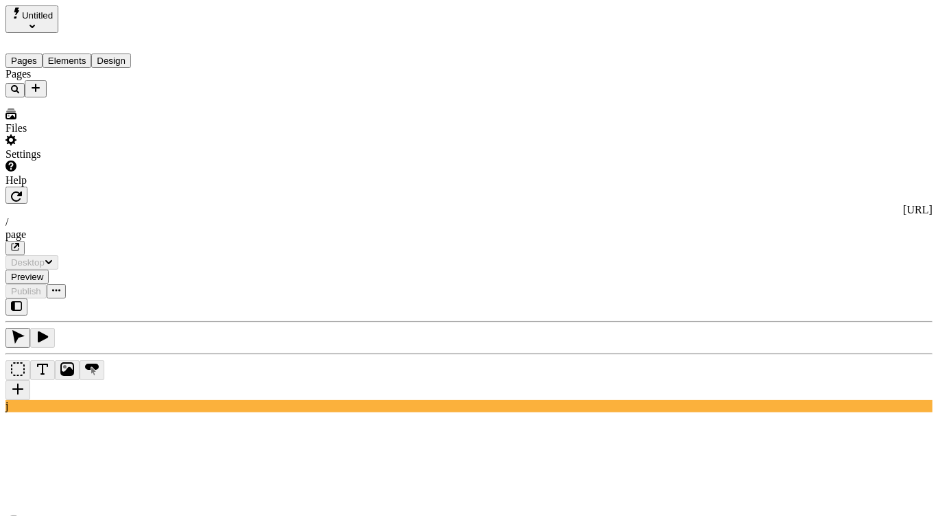
type input "/page"
type input "asdfasdfasdfasdfasdfasdf"
type input "/page"
